Goal: Navigation & Orientation: Find specific page/section

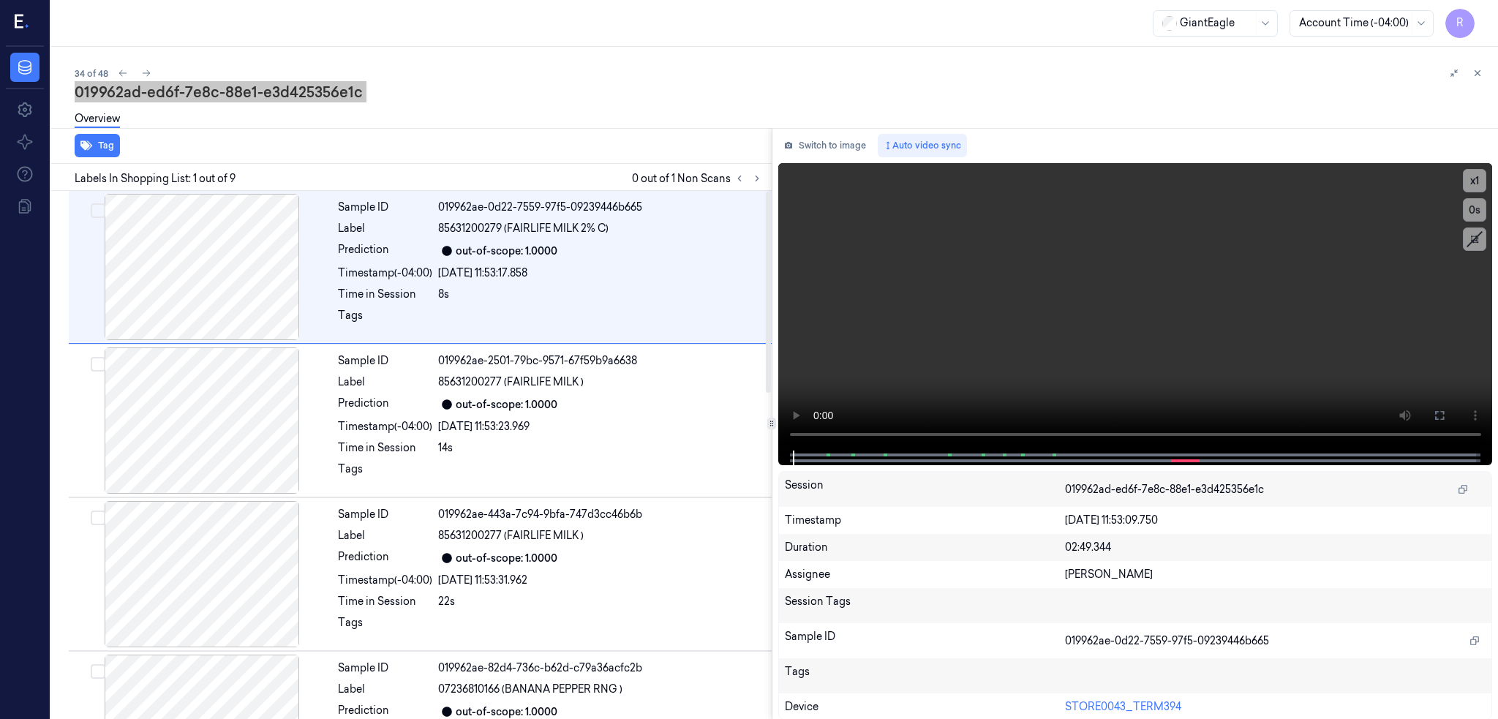
scroll to position [0, 51]
